Goal: Task Accomplishment & Management: Use online tool/utility

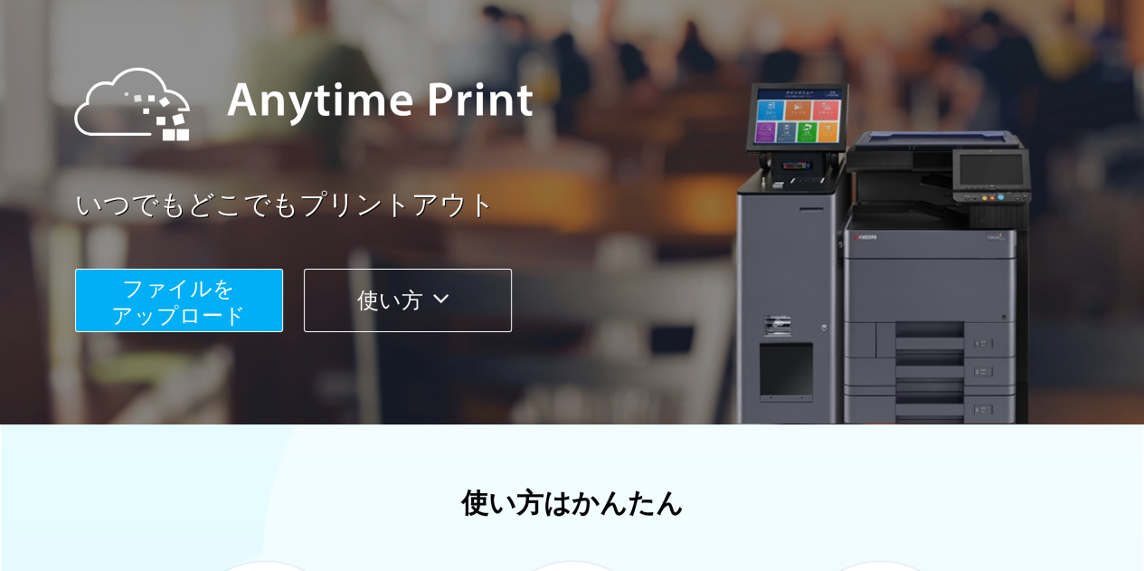
scroll to position [165, 0]
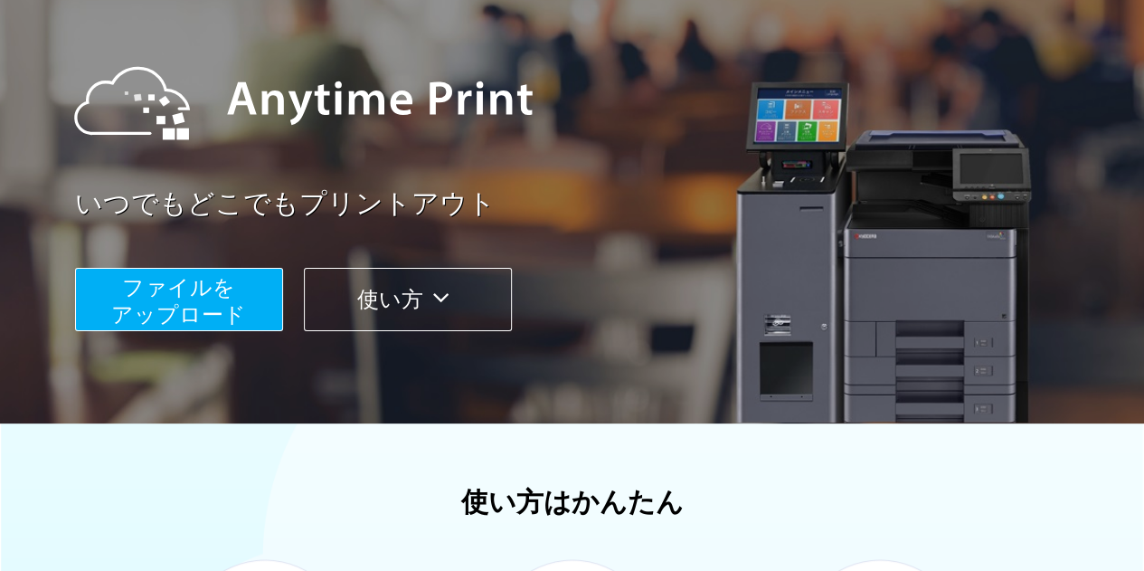
click at [197, 305] on span "ファイルを ​​アップロード" at bounding box center [178, 301] width 135 height 52
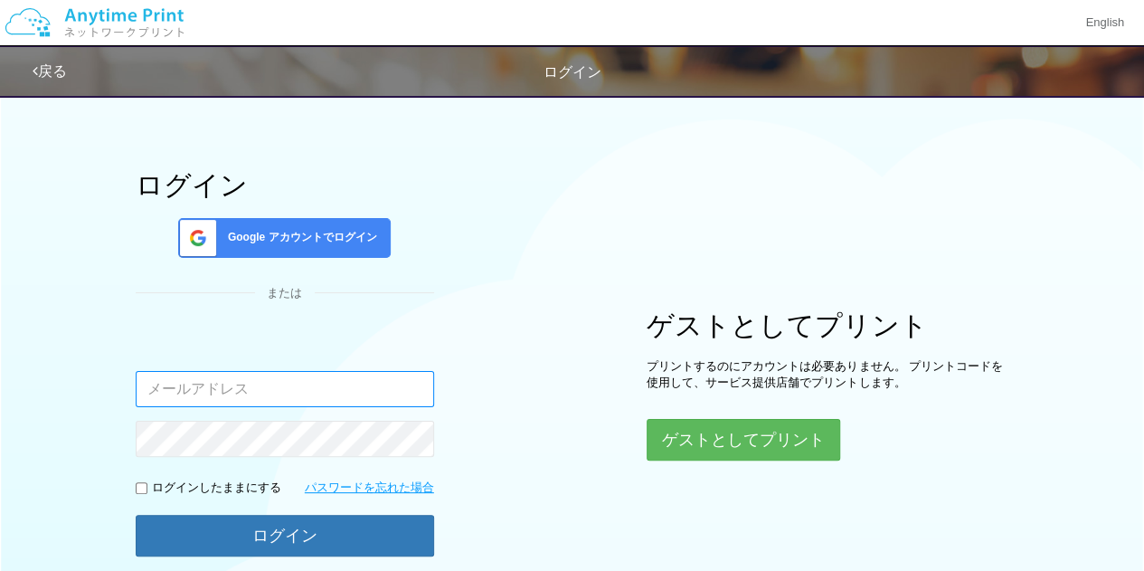
scroll to position [27, 0]
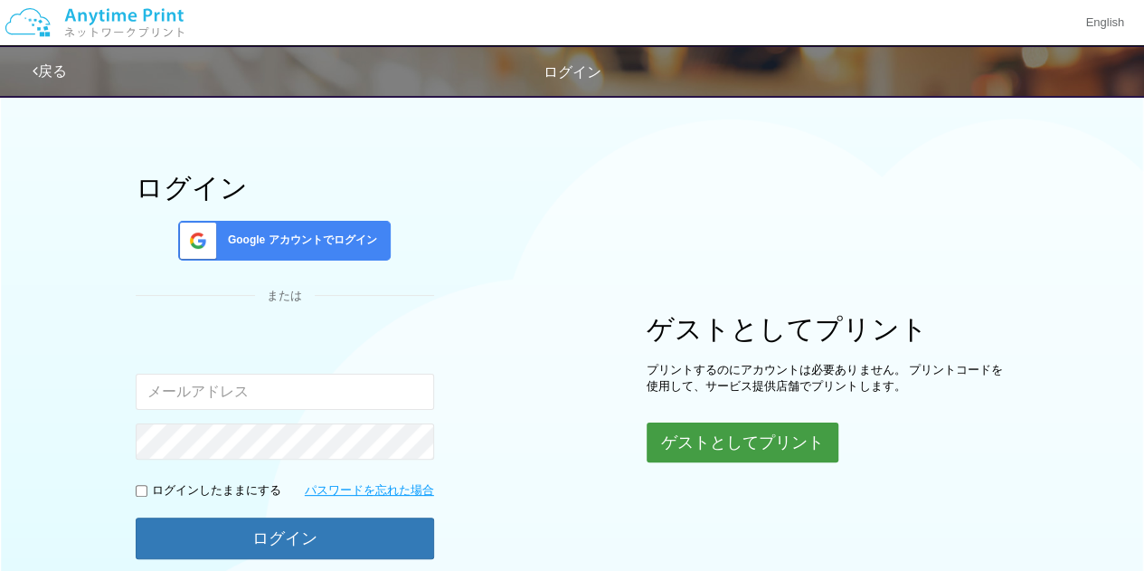
click at [712, 447] on button "ゲストとしてプリント" at bounding box center [743, 442] width 192 height 40
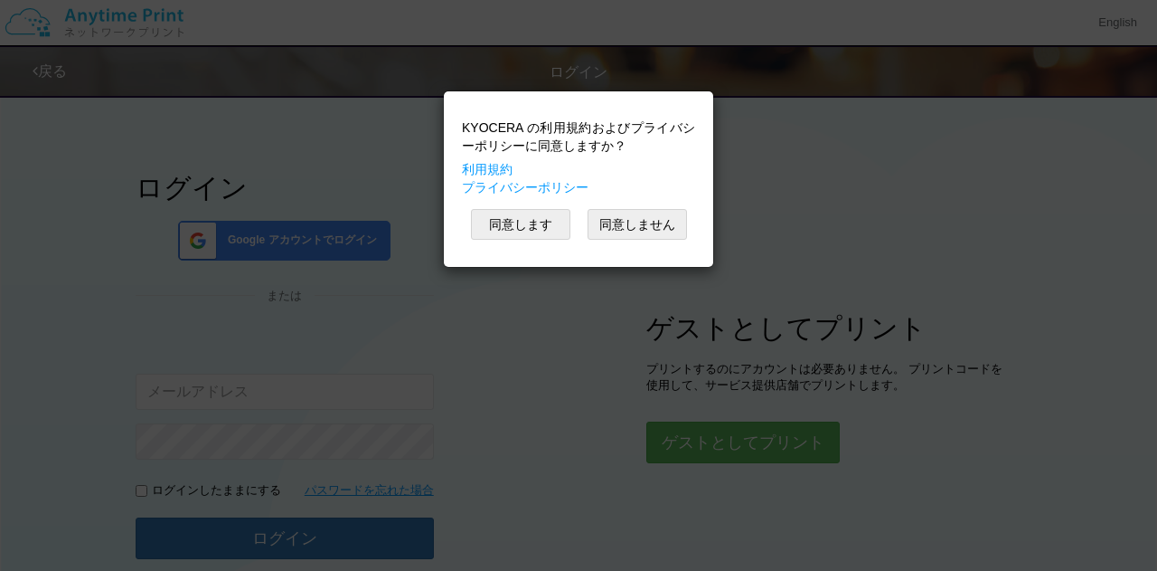
click at [536, 240] on div "KYOCERA の利用規約およびプライバシーポリシーに同意しますか？ 利用規約 プライバシーポリシー 同意します 同意しません" at bounding box center [578, 178] width 251 height 157
drag, startPoint x: 536, startPoint y: 240, endPoint x: 509, endPoint y: 211, distance: 39.7
click at [528, 230] on div "KYOCERA の利用規約およびプライバシーポリシーに同意しますか？ 利用規約 プライバシーポリシー 同意します 同意しません" at bounding box center [578, 178] width 251 height 157
click at [510, 212] on button "同意します" at bounding box center [520, 224] width 99 height 31
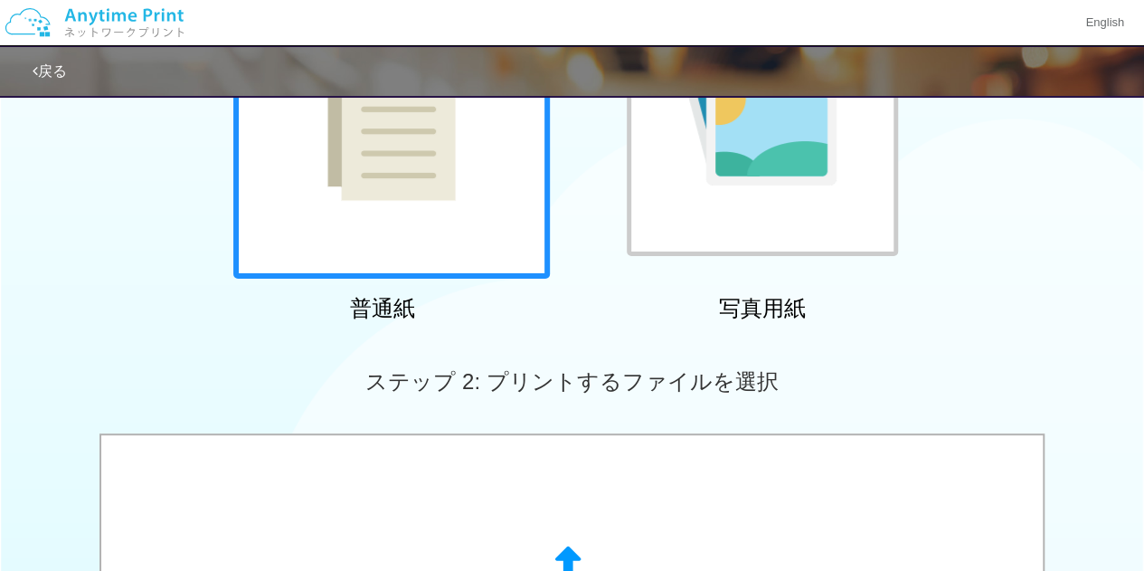
scroll to position [255, 0]
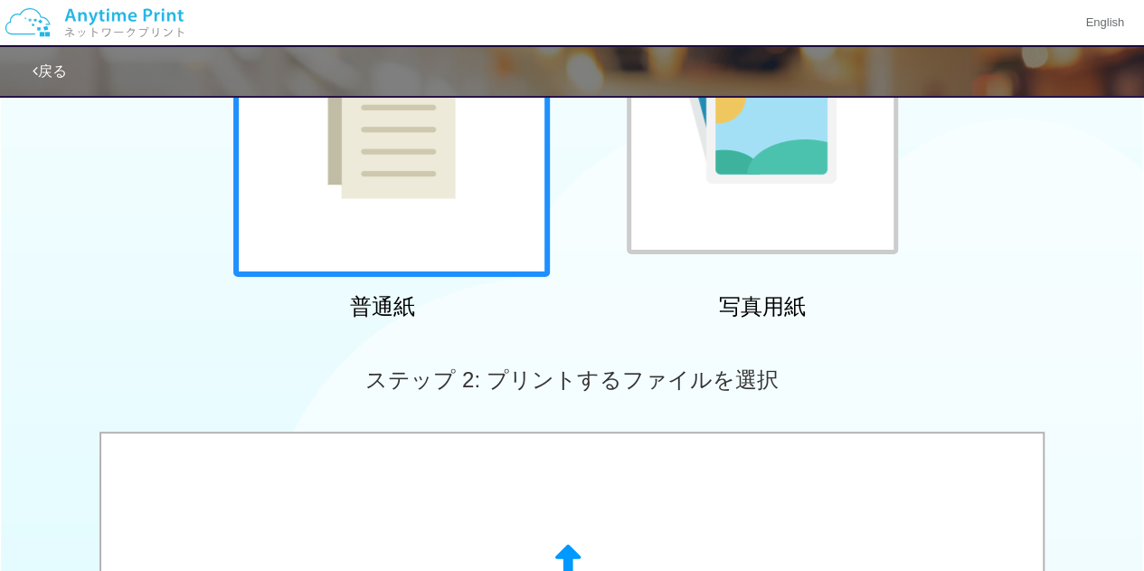
click at [431, 223] on div at bounding box center [391, 118] width 316 height 316
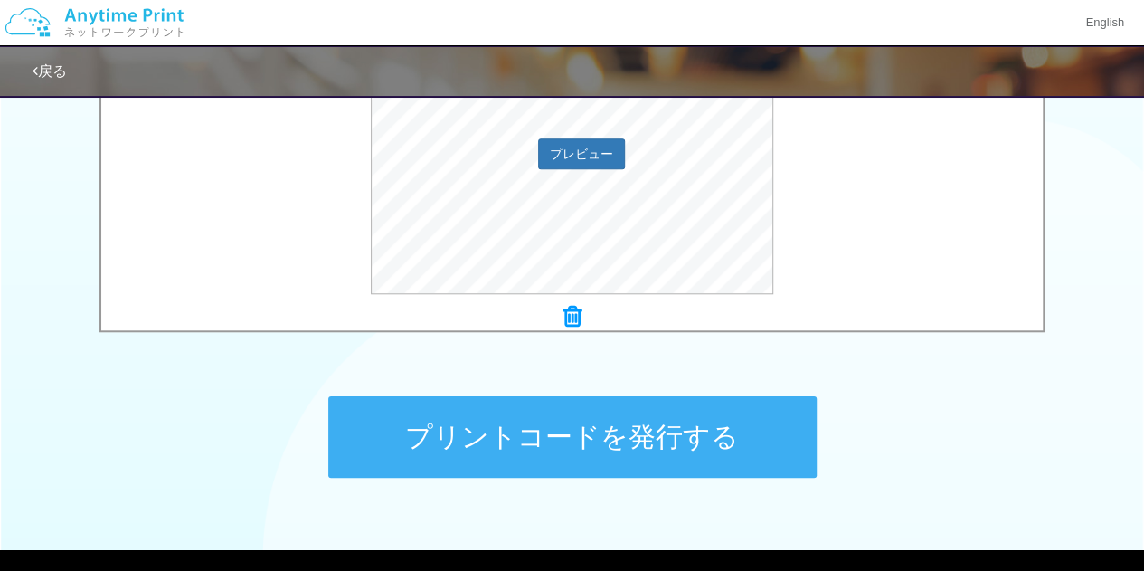
scroll to position [718, 0]
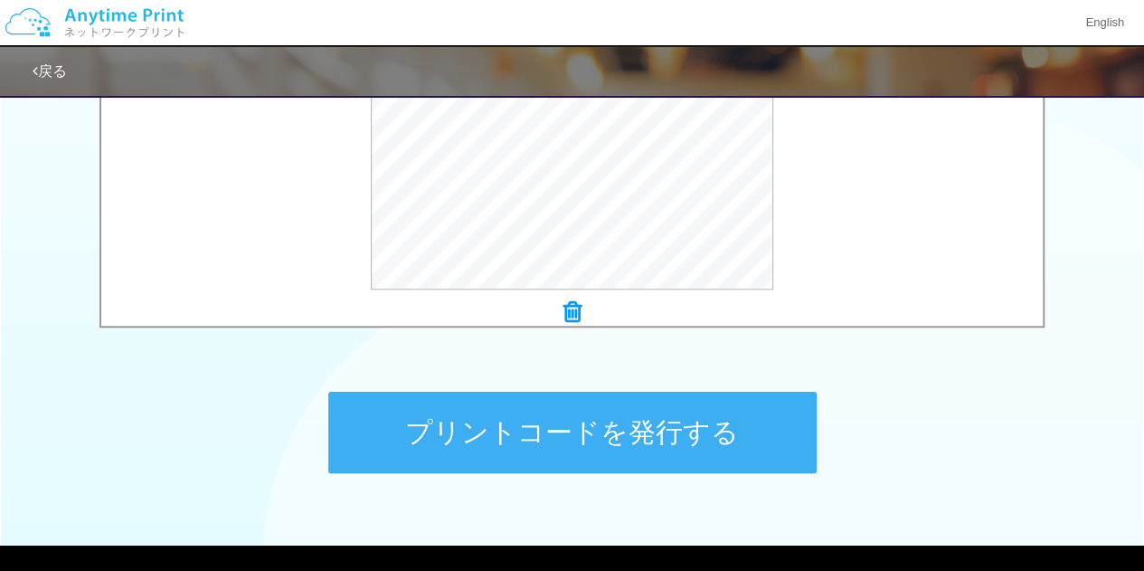
click at [440, 455] on button "プリントコードを発行する" at bounding box center [572, 432] width 488 height 81
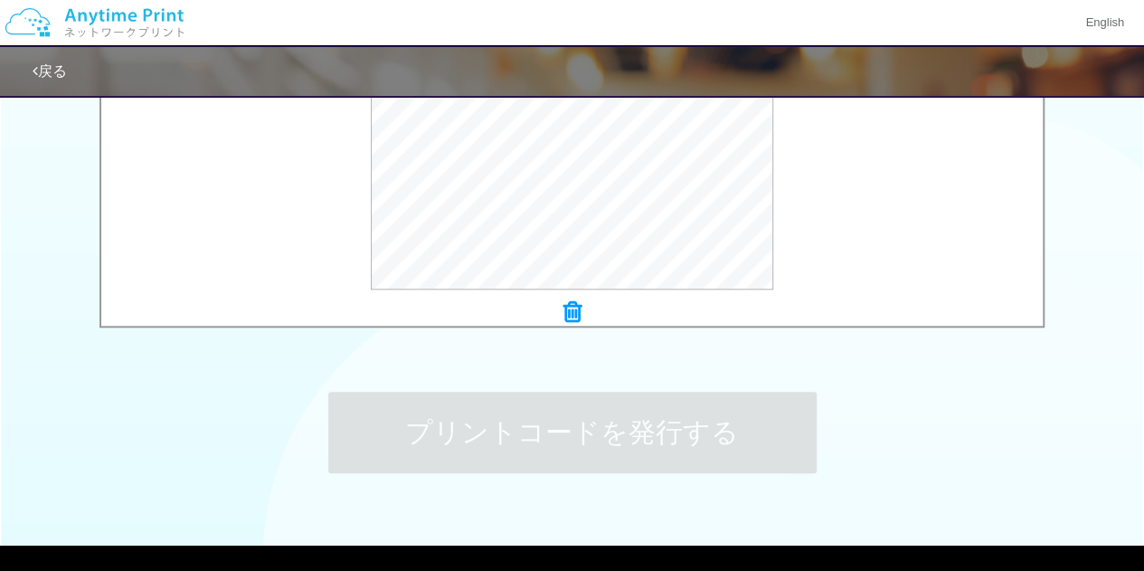
scroll to position [0, 0]
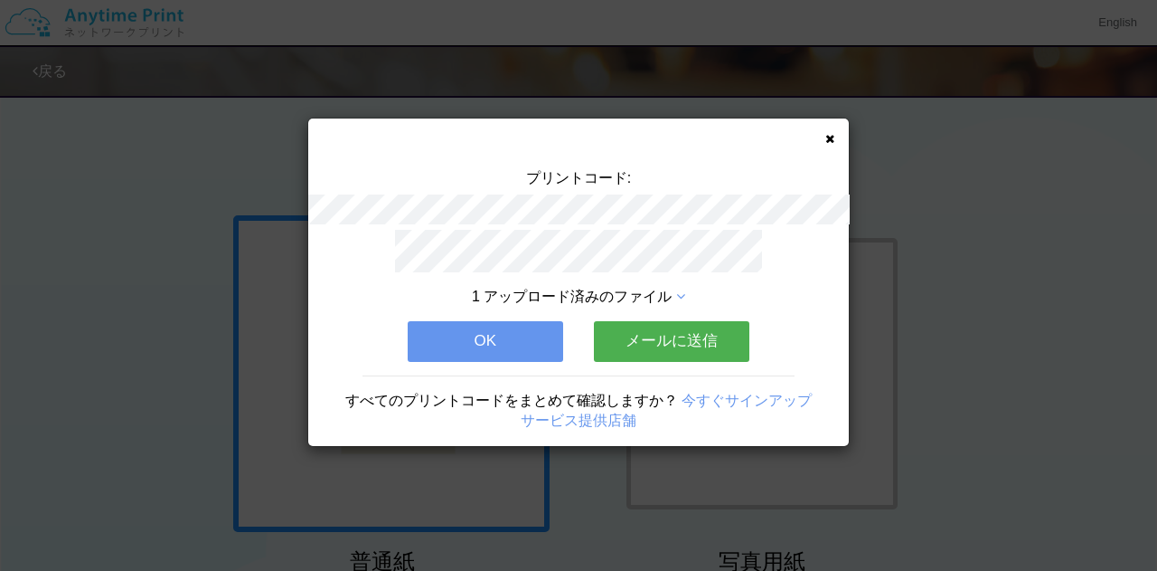
click at [486, 333] on button "OK" at bounding box center [486, 341] width 156 height 40
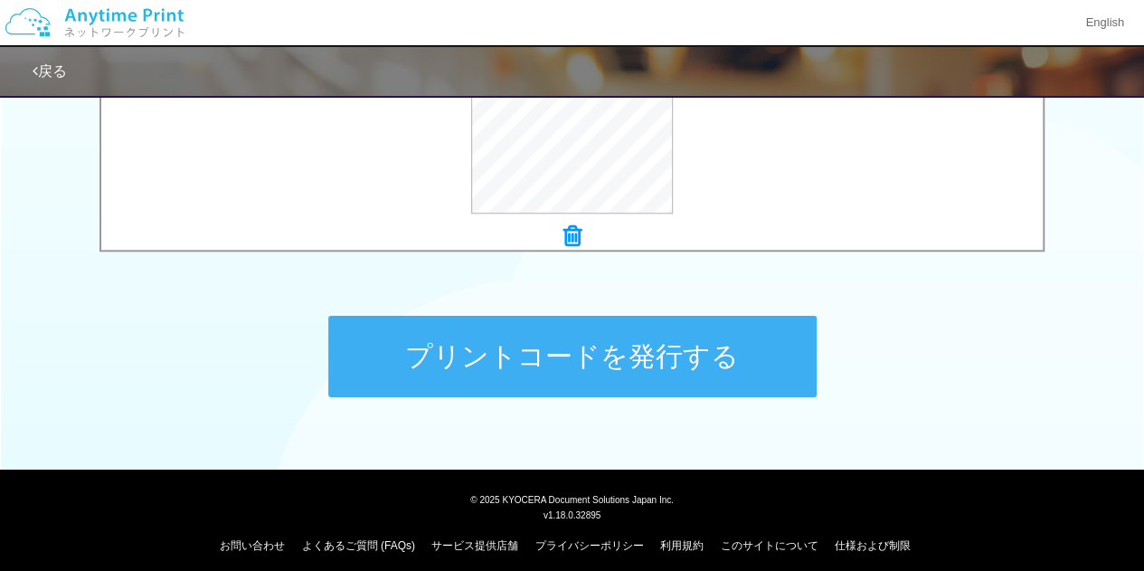
scroll to position [804, 0]
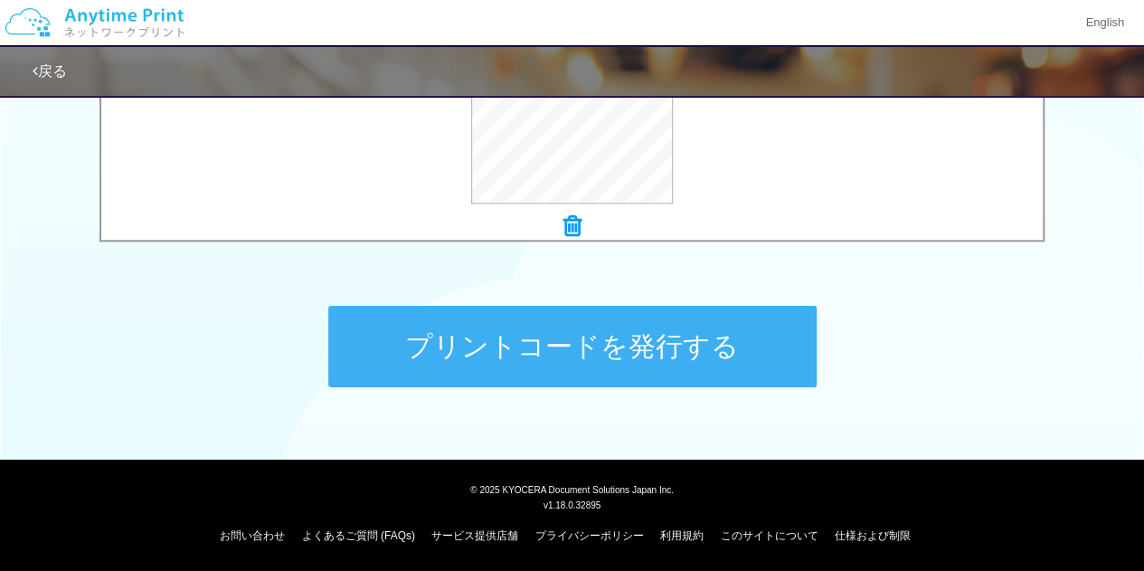
click at [559, 349] on button "プリントコードを発行する" at bounding box center [572, 346] width 488 height 81
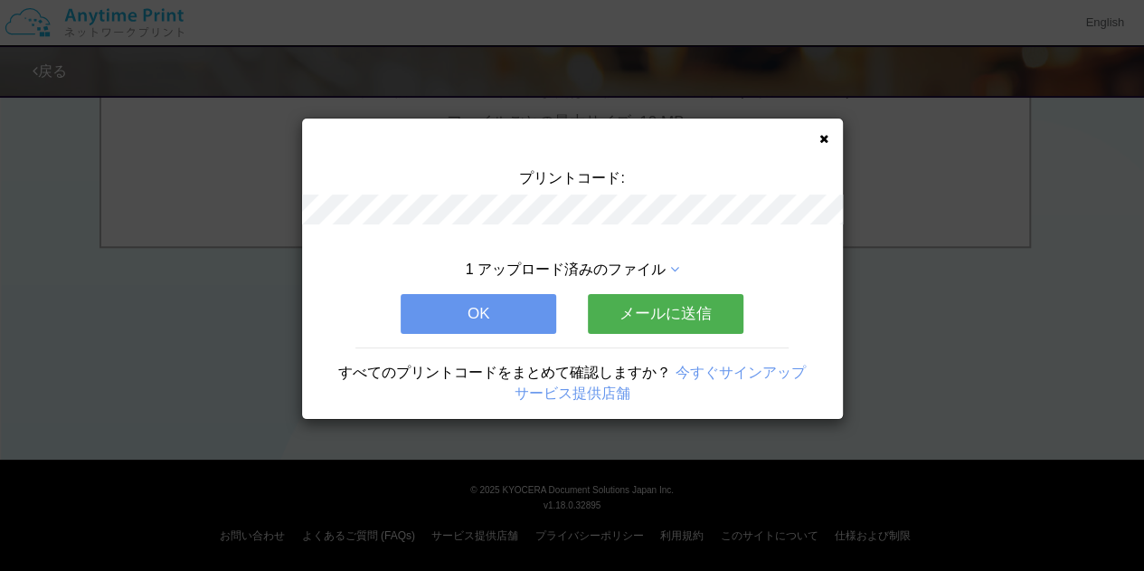
scroll to position [0, 0]
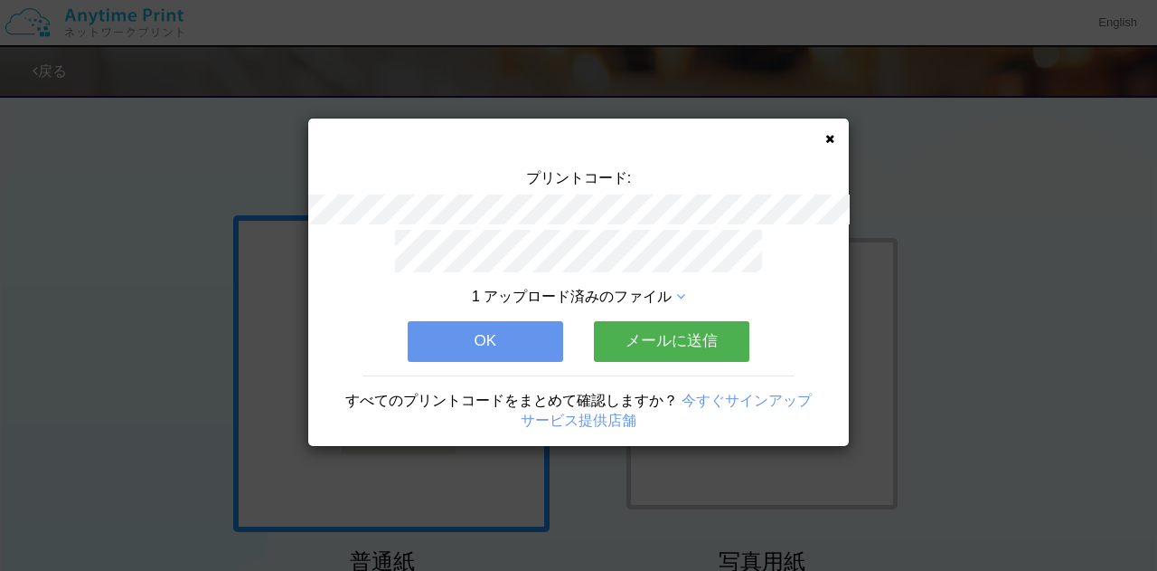
click at [833, 135] on icon at bounding box center [830, 139] width 9 height 12
